Goal: Information Seeking & Learning: Learn about a topic

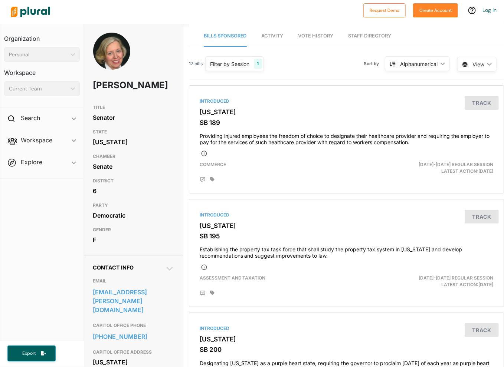
click at [299, 33] on span "Vote History" at bounding box center [315, 36] width 35 height 6
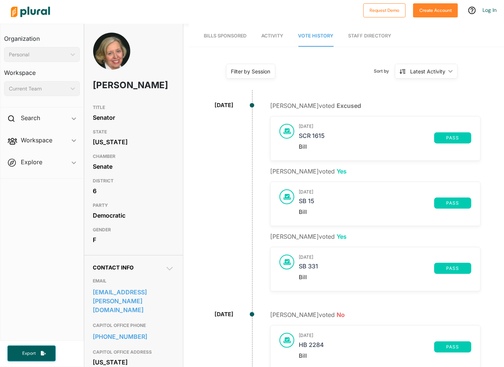
click at [199, 181] on div "January 31, 2024" at bounding box center [224, 199] width 82 height 196
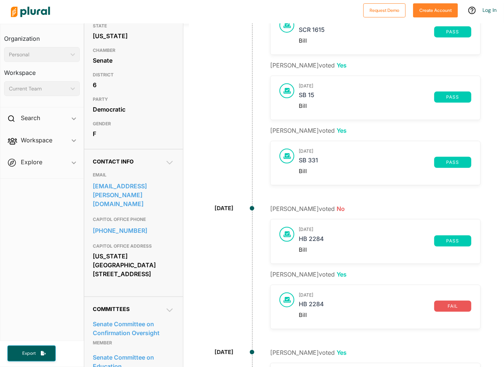
scroll to position [111, 0]
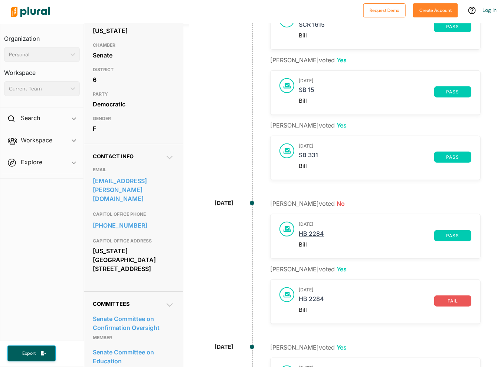
click at [307, 234] on link "HB 2284" at bounding box center [366, 235] width 135 height 11
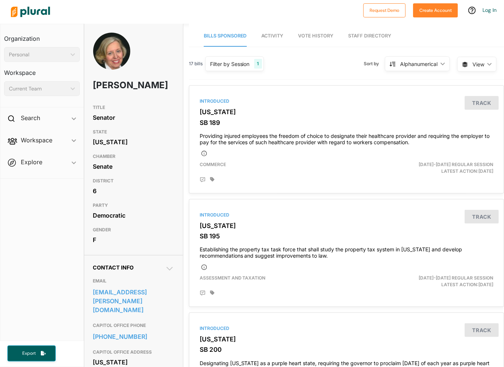
click at [267, 37] on span "Activity" at bounding box center [273, 36] width 22 height 6
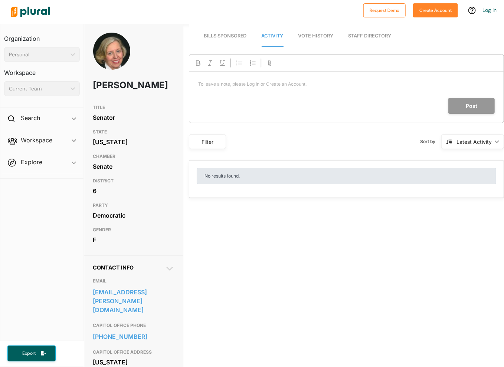
click at [223, 37] on span "Bills Sponsored" at bounding box center [225, 36] width 43 height 6
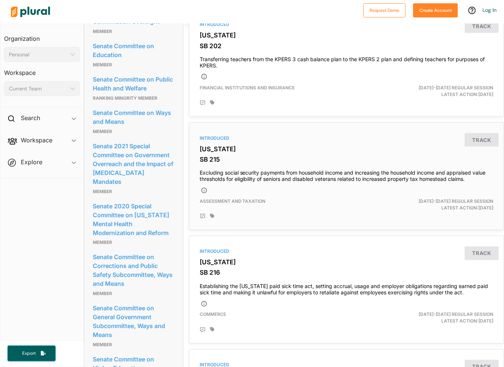
scroll to position [445, 0]
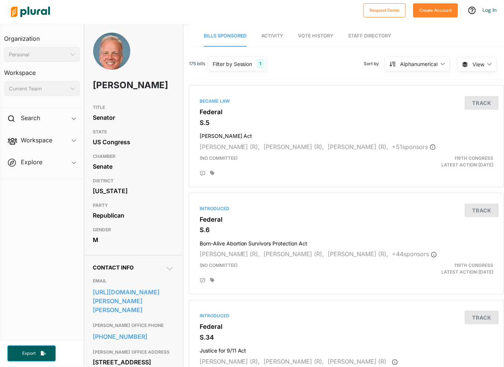
click at [310, 37] on span "Vote History" at bounding box center [315, 36] width 35 height 6
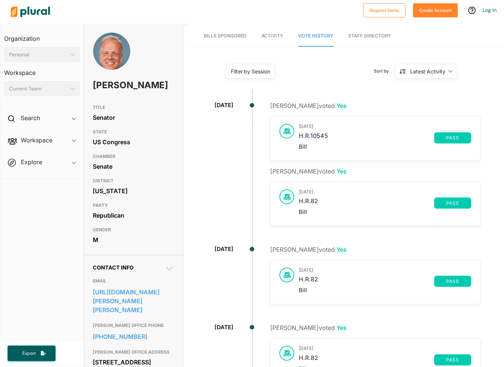
click at [250, 104] on div at bounding box center [252, 105] width 4 height 4
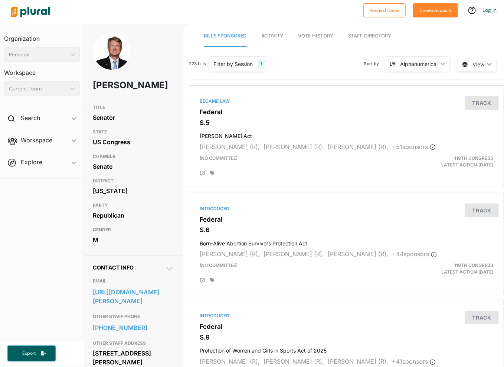
click at [312, 34] on span "Vote History" at bounding box center [315, 36] width 35 height 6
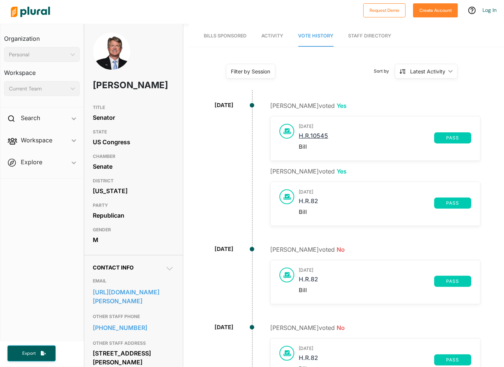
click at [303, 135] on link "H.R.10545" at bounding box center [366, 137] width 135 height 11
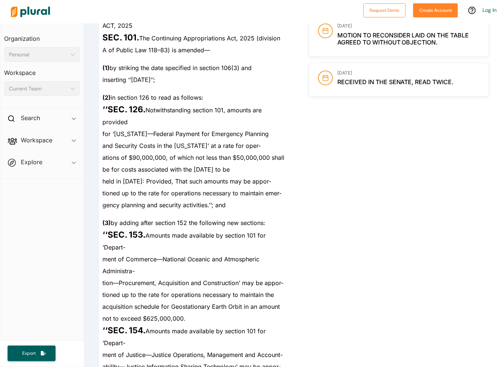
scroll to position [1039, 0]
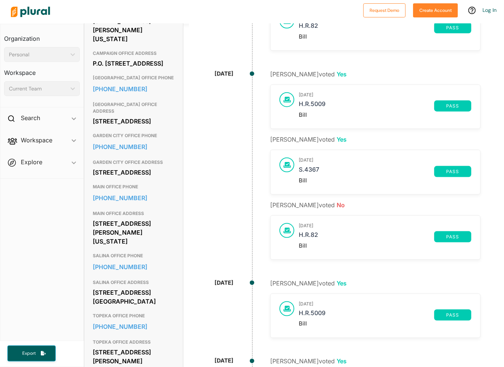
scroll to position [334, 0]
